Goal: Navigation & Orientation: Find specific page/section

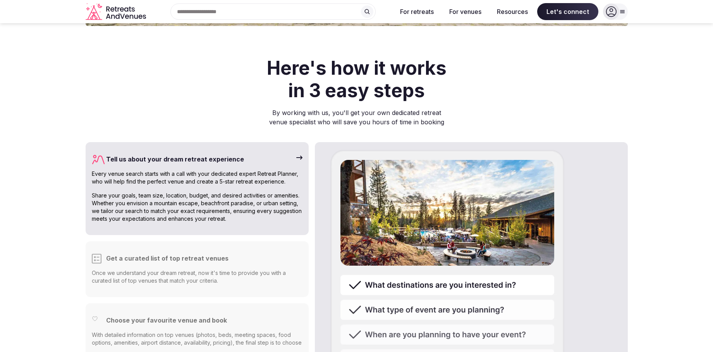
scroll to position [1819, 0]
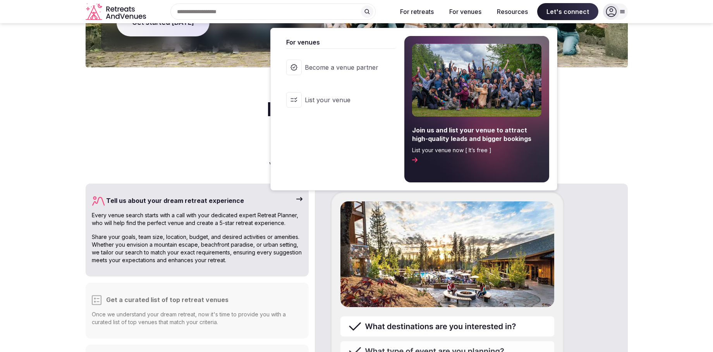
click at [465, 11] on button "For venues" at bounding box center [465, 11] width 45 height 17
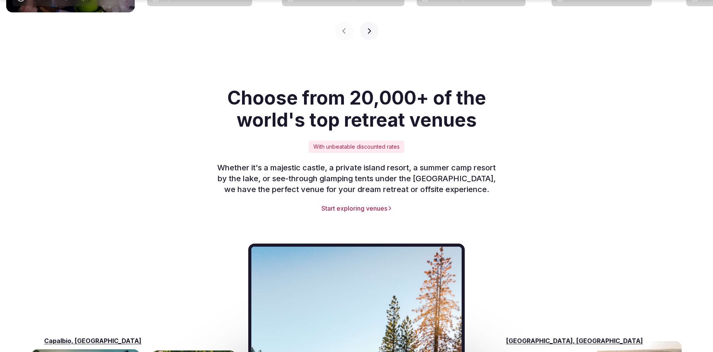
scroll to position [774, 0]
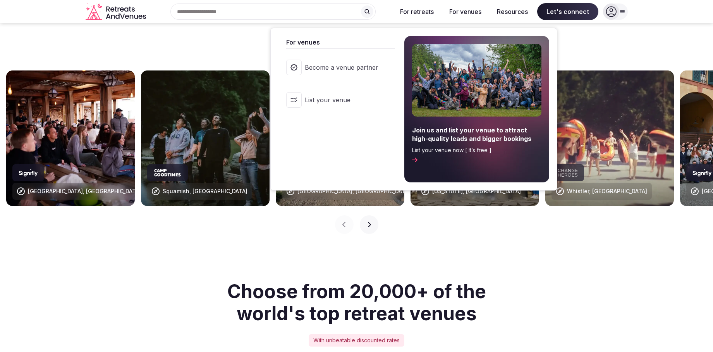
click at [475, 11] on button "For venues" at bounding box center [465, 11] width 45 height 17
click at [332, 98] on span "List your venue" at bounding box center [342, 100] width 74 height 9
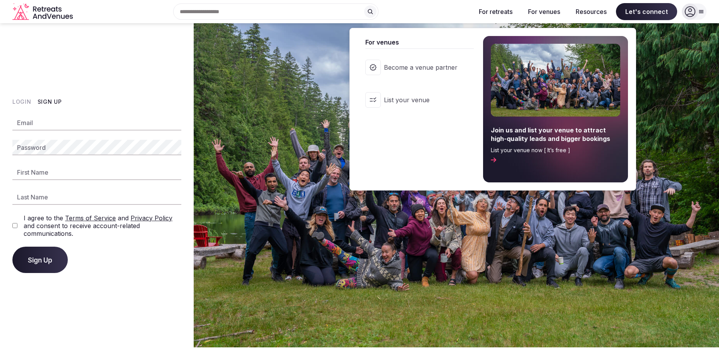
click at [543, 10] on button "For venues" at bounding box center [544, 11] width 45 height 17
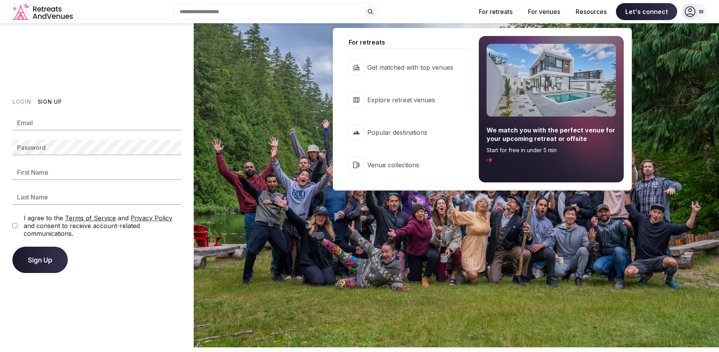
click at [504, 12] on button "For retreats" at bounding box center [495, 11] width 46 height 17
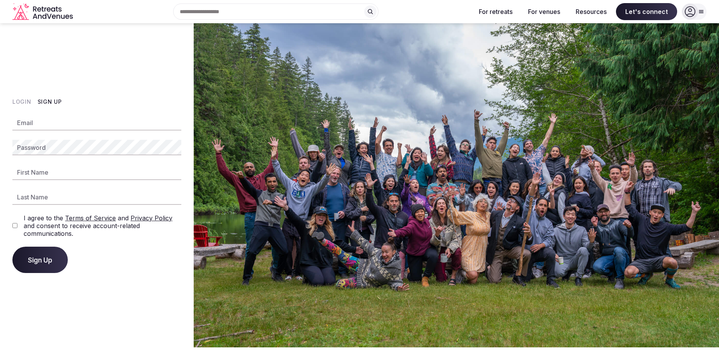
click at [43, 14] on icon "Retreats and Venues company logo" at bounding box center [43, 11] width 62 height 17
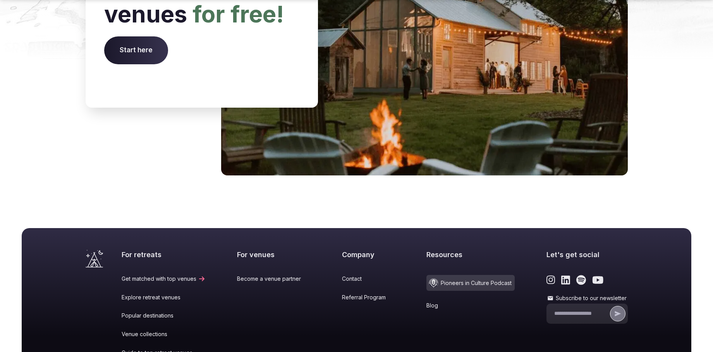
scroll to position [3213, 0]
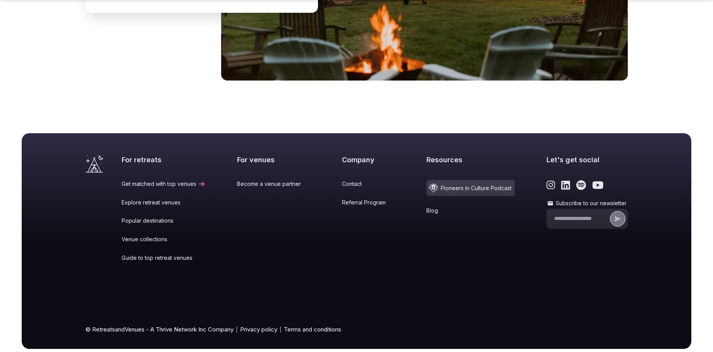
click at [525, 167] on div "For retreats Get matched with top venues Explore retreat venues Popular destina…" at bounding box center [375, 213] width 506 height 117
click at [546, 180] on icon "Link to the retreats and venues Instagram page" at bounding box center [550, 185] width 9 height 10
